Goal: Transaction & Acquisition: Purchase product/service

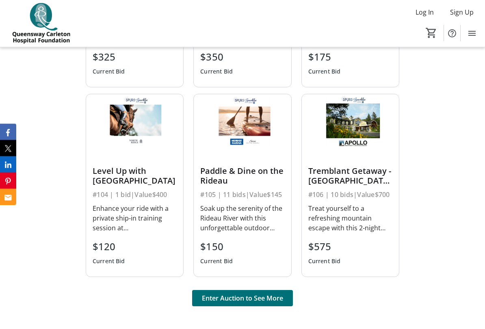
scroll to position [514, 0]
click at [252, 273] on span "Enter Auction to See More" at bounding box center [242, 298] width 81 height 10
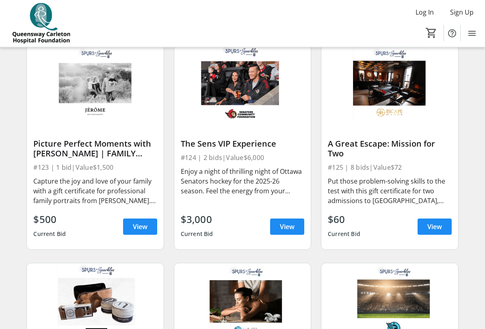
scroll to position [1604, 0]
click at [290, 227] on span "View" at bounding box center [287, 227] width 15 height 10
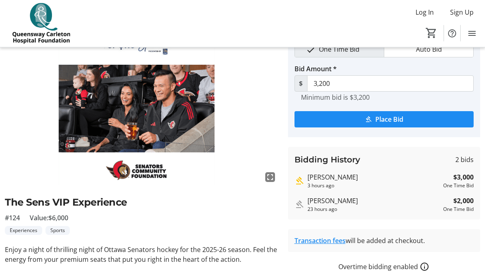
scroll to position [43, 0]
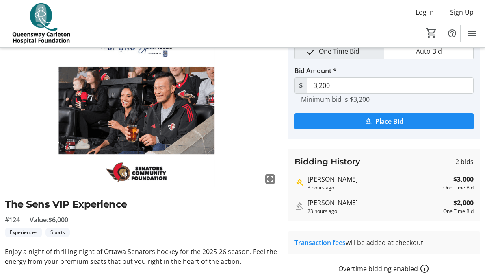
click at [324, 181] on div "Alex Ross" at bounding box center [374, 179] width 133 height 10
click at [330, 178] on div "Alex Ross" at bounding box center [374, 179] width 133 height 10
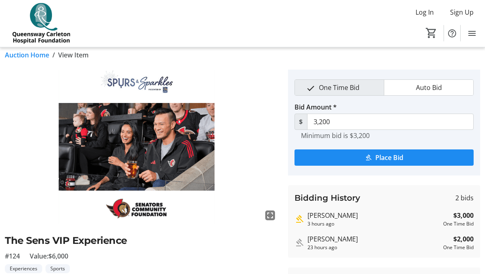
scroll to position [0, 0]
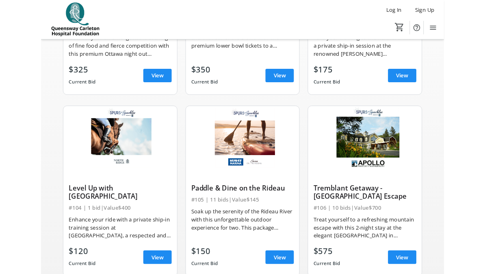
scroll to position [62, 0]
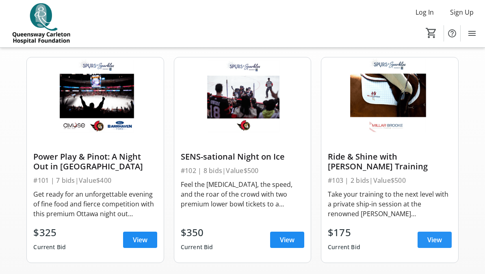
click at [434, 243] on span "View" at bounding box center [435, 240] width 15 height 10
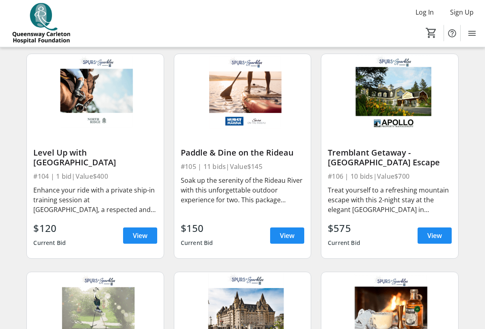
scroll to position [284, 0]
click at [146, 235] on span "View" at bounding box center [140, 236] width 15 height 10
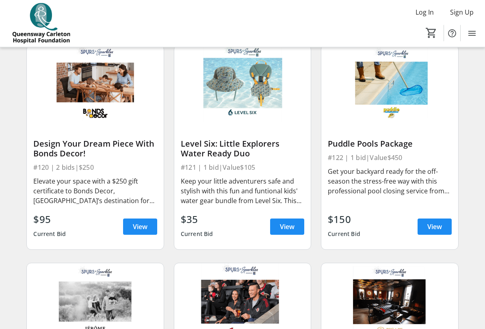
scroll to position [1386, 0]
click at [138, 224] on span "View" at bounding box center [140, 227] width 15 height 10
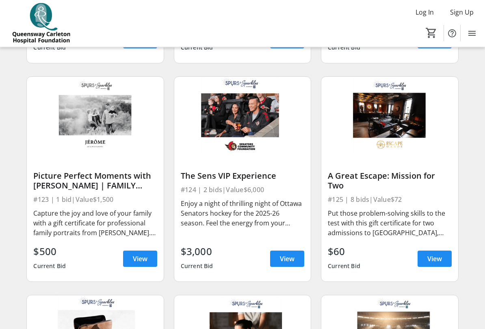
scroll to position [1572, 0]
click at [143, 260] on span "View" at bounding box center [140, 259] width 15 height 10
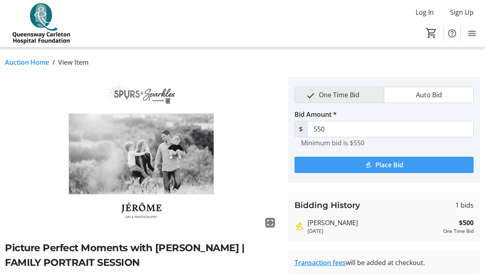
click at [399, 166] on span "Place Bid" at bounding box center [390, 165] width 28 height 10
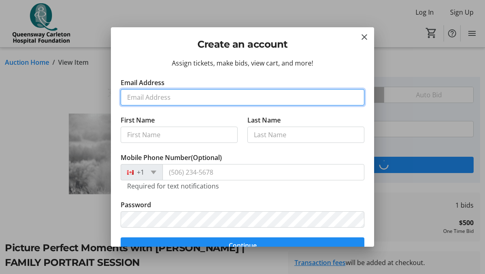
click at [197, 99] on input "Email Address" at bounding box center [243, 97] width 244 height 16
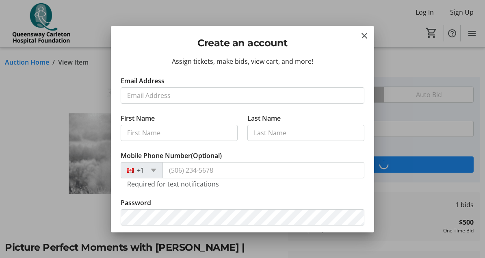
type input "[PERSON_NAME][EMAIL_ADDRESS][DOMAIN_NAME]"
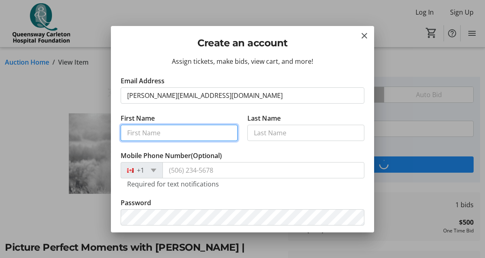
type input "[PERSON_NAME]"
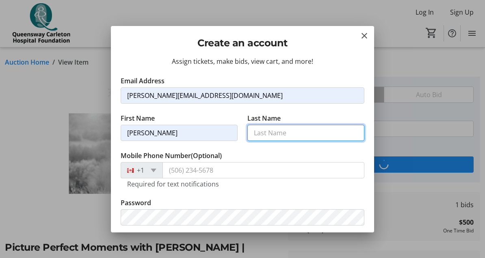
type input "[PERSON_NAME]"
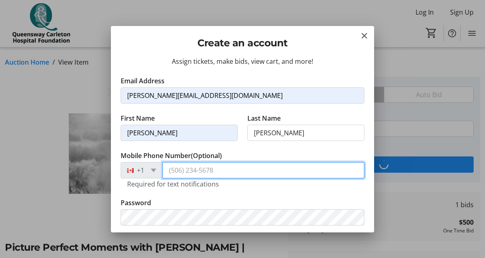
type input "[PHONE_NUMBER]"
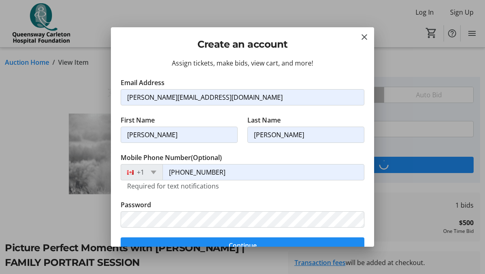
click at [280, 134] on input "[PERSON_NAME]" at bounding box center [306, 134] width 117 height 16
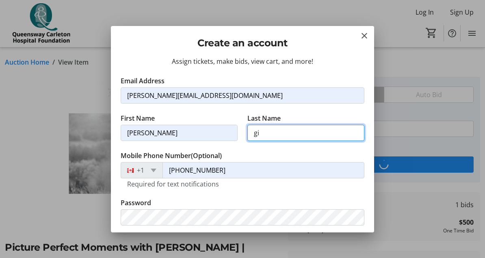
type input "g"
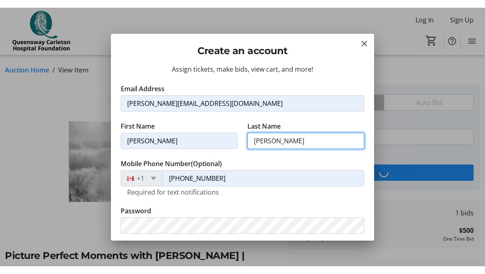
scroll to position [20, 0]
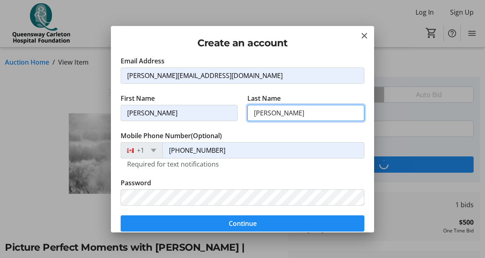
type input "[PERSON_NAME]"
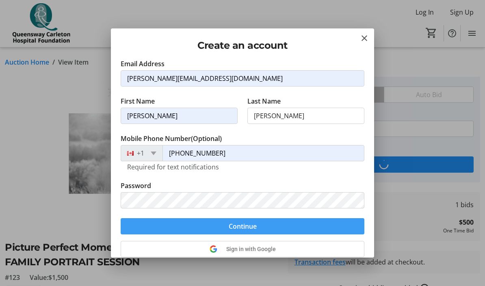
click at [272, 228] on span "submit" at bounding box center [243, 227] width 244 height 20
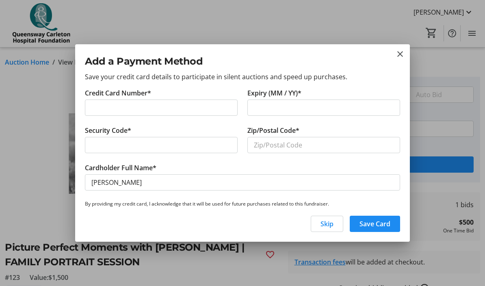
click at [184, 128] on div "Security Code*" at bounding box center [161, 144] width 163 height 37
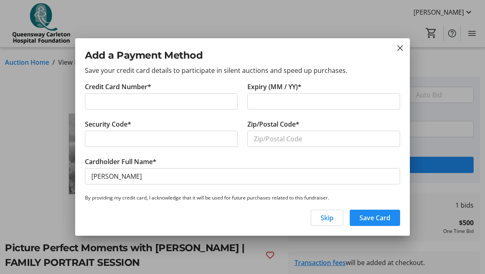
click at [172, 109] on div at bounding box center [161, 101] width 153 height 16
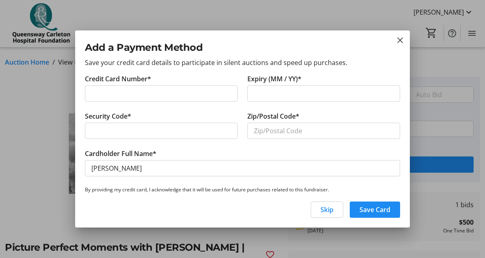
click at [279, 102] on div at bounding box center [324, 93] width 153 height 16
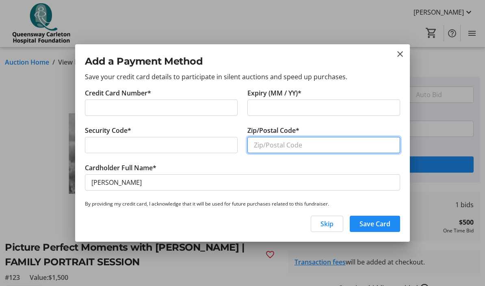
click at [296, 143] on input "Zip/Postal Code*" at bounding box center [324, 145] width 153 height 16
type input "K0A1L0"
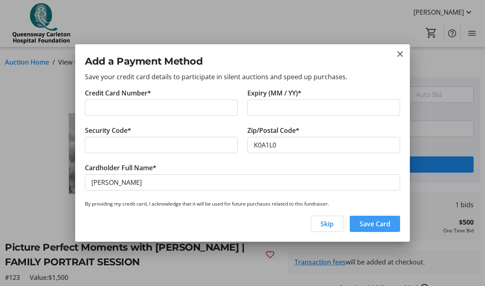
click at [380, 224] on span "Save Card" at bounding box center [375, 224] width 31 height 10
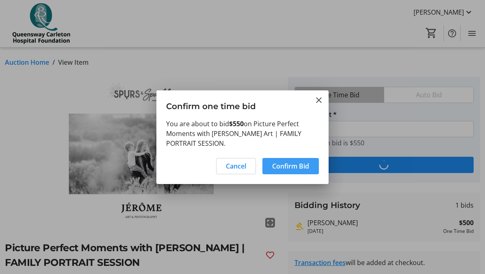
click at [294, 166] on span "Confirm Bid" at bounding box center [290, 166] width 37 height 10
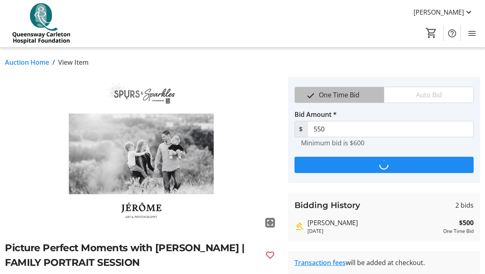
type input "600"
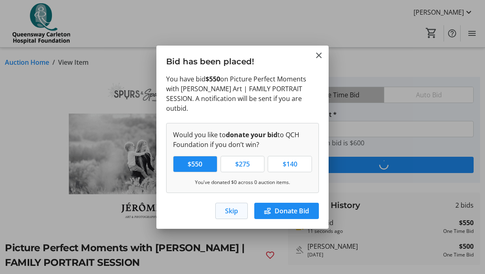
click at [239, 208] on span "button" at bounding box center [232, 211] width 32 height 20
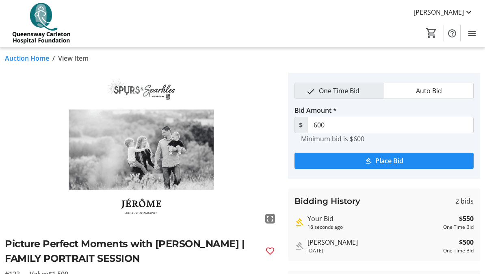
scroll to position [0, 0]
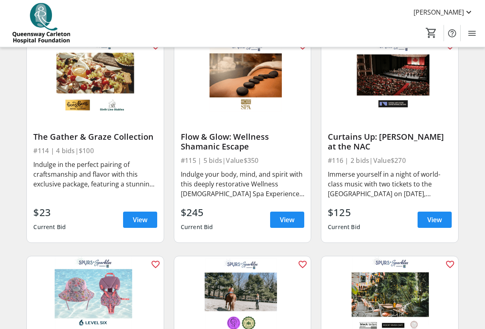
scroll to position [957, 0]
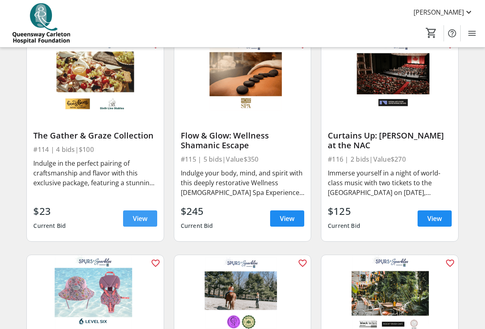
click at [141, 219] on span "View" at bounding box center [140, 219] width 15 height 10
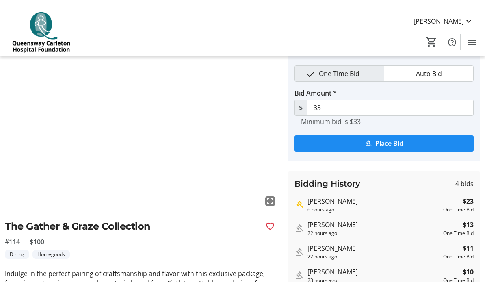
scroll to position [28, 0]
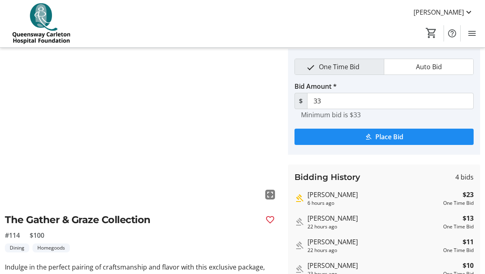
type input "38"
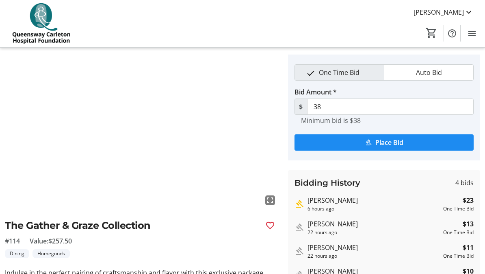
scroll to position [0, 0]
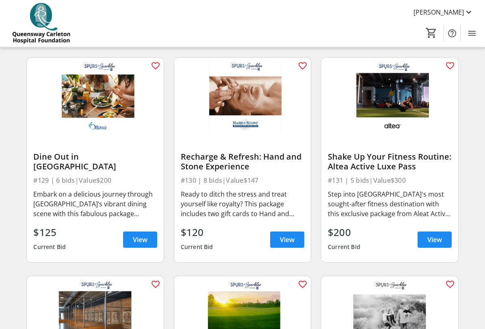
scroll to position [2028, 0]
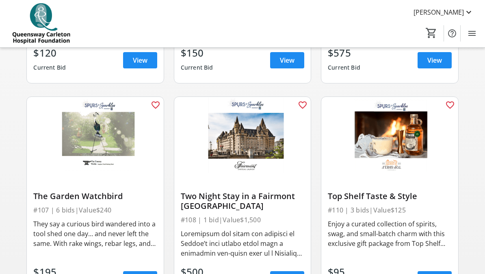
scroll to position [459, 0]
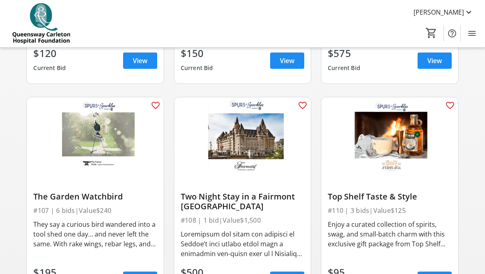
click at [41, 235] on div "They say a curious bird wandered into a tool shed one day… and never left the s…" at bounding box center [95, 233] width 124 height 29
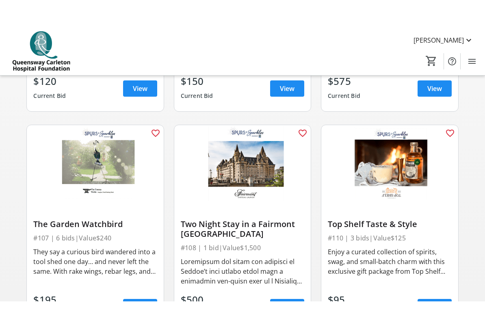
scroll to position [461, 0]
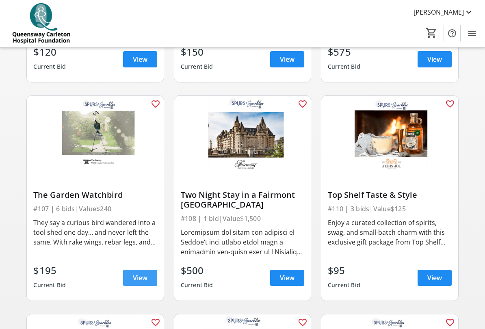
click at [140, 273] on span "View" at bounding box center [140, 278] width 15 height 10
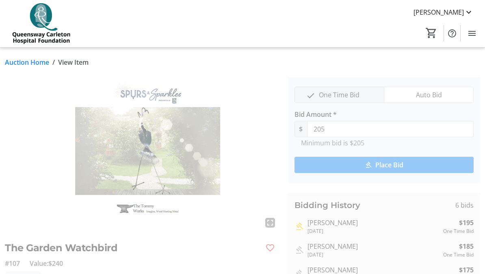
click at [185, 173] on img at bounding box center [142, 154] width 274 height 154
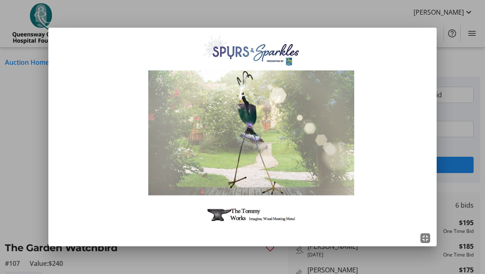
click at [14, 154] on div at bounding box center [242, 137] width 485 height 274
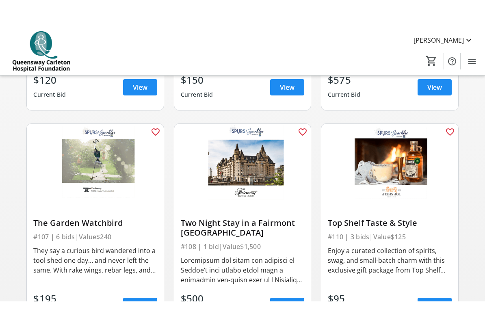
scroll to position [491, 0]
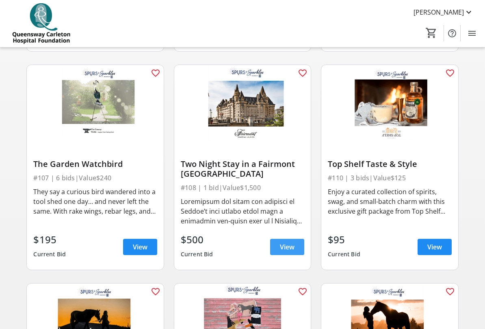
click at [290, 247] on span "View" at bounding box center [287, 247] width 15 height 10
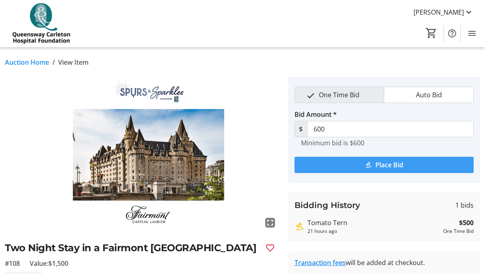
click at [409, 162] on span "submit" at bounding box center [385, 165] width 180 height 20
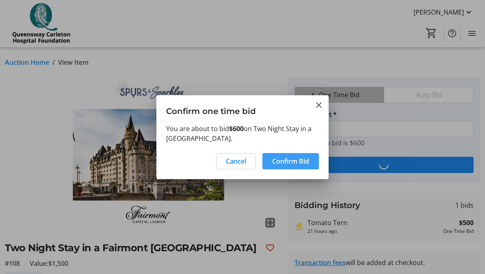
click at [302, 162] on span "Confirm Bid" at bounding box center [290, 161] width 37 height 10
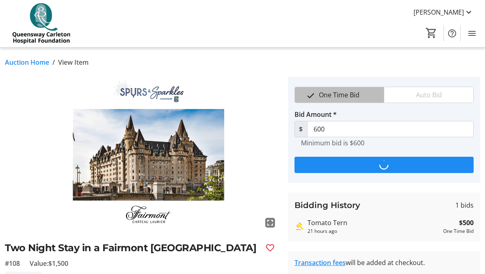
type input "700"
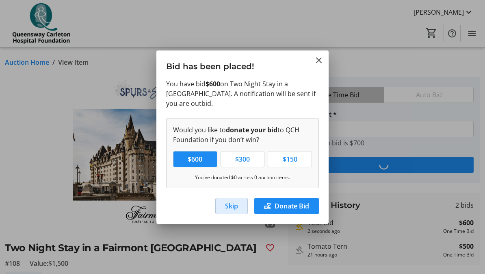
click at [235, 206] on span "Skip" at bounding box center [231, 206] width 13 height 10
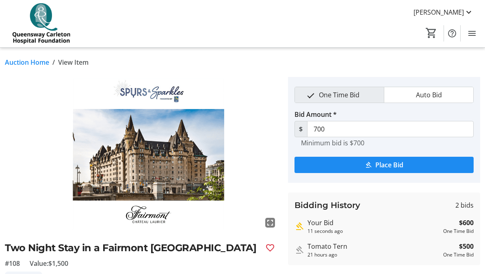
scroll to position [491, 0]
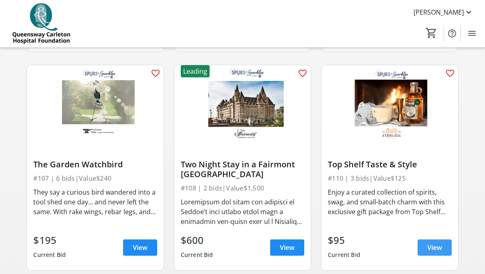
click at [443, 243] on span at bounding box center [435, 247] width 34 height 20
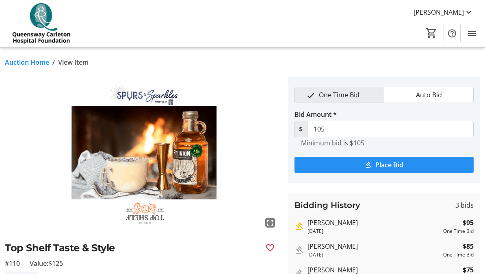
click at [409, 167] on span "submit" at bounding box center [385, 165] width 180 height 20
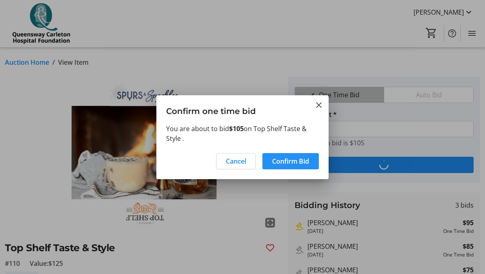
click at [298, 161] on span "Confirm Bid" at bounding box center [290, 161] width 37 height 10
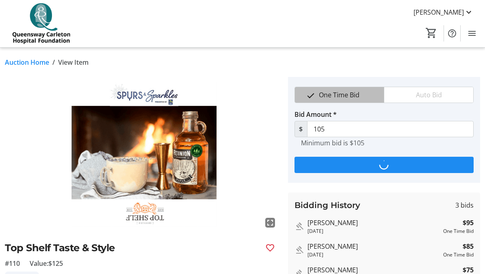
type input "115"
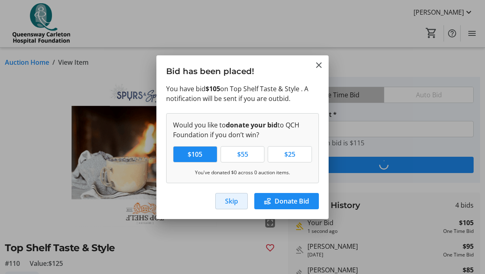
click at [234, 199] on span "Skip" at bounding box center [231, 201] width 13 height 10
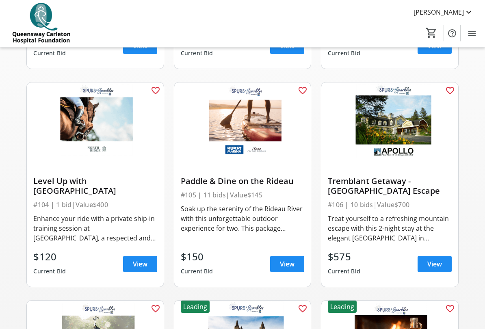
scroll to position [256, 0]
click at [438, 265] on span "View" at bounding box center [435, 264] width 15 height 10
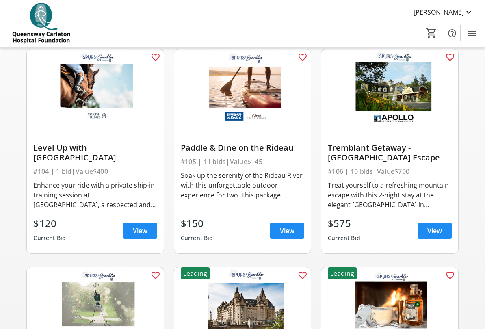
scroll to position [290, 0]
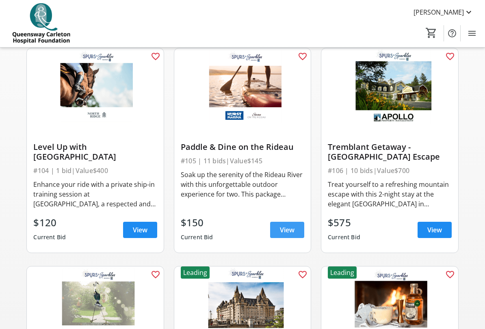
click at [294, 231] on span "View" at bounding box center [287, 230] width 15 height 10
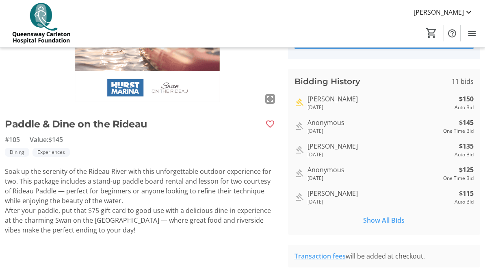
scroll to position [124, 0]
